Goal: Manage account settings

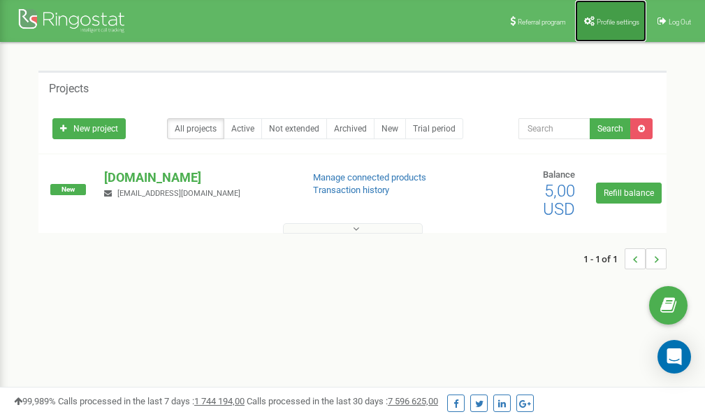
click at [614, 24] on span "Profile settings" at bounding box center [618, 22] width 43 height 8
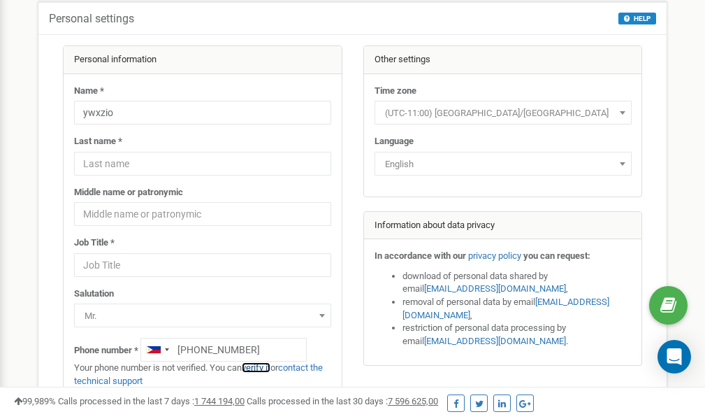
click at [265, 367] on link "verify it" at bounding box center [256, 367] width 29 height 10
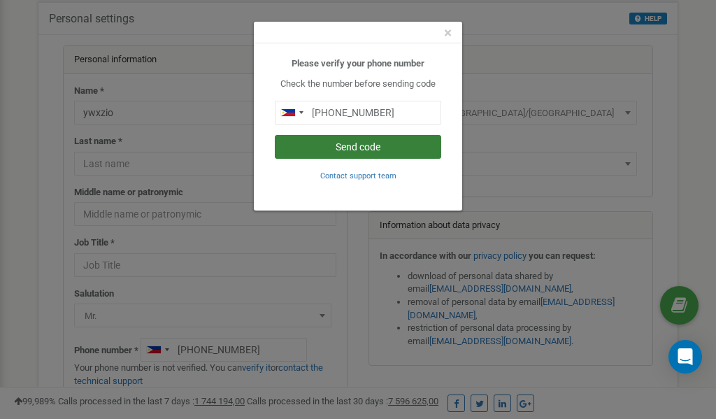
click at [371, 148] on button "Send code" at bounding box center [358, 147] width 166 height 24
